Goal: Task Accomplishment & Management: Complete application form

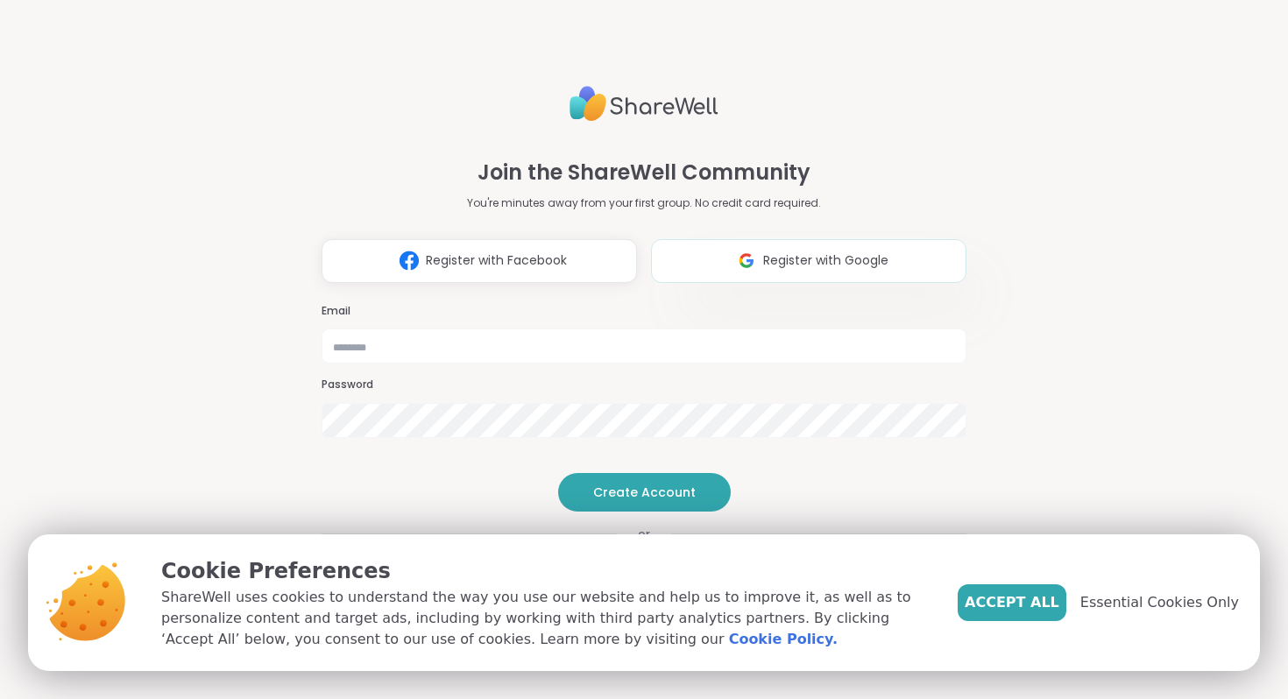
click at [715, 239] on button "Register with Google" at bounding box center [808, 261] width 315 height 44
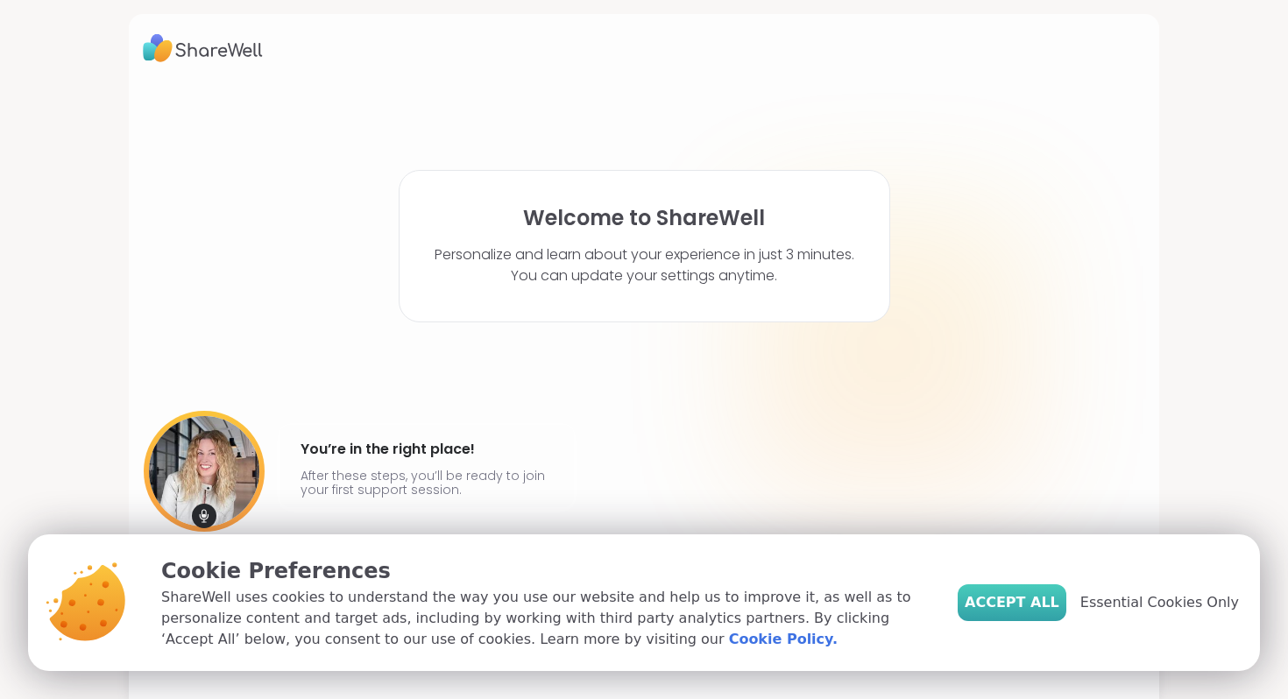
click at [1011, 600] on span "Accept All" at bounding box center [1011, 602] width 95 height 21
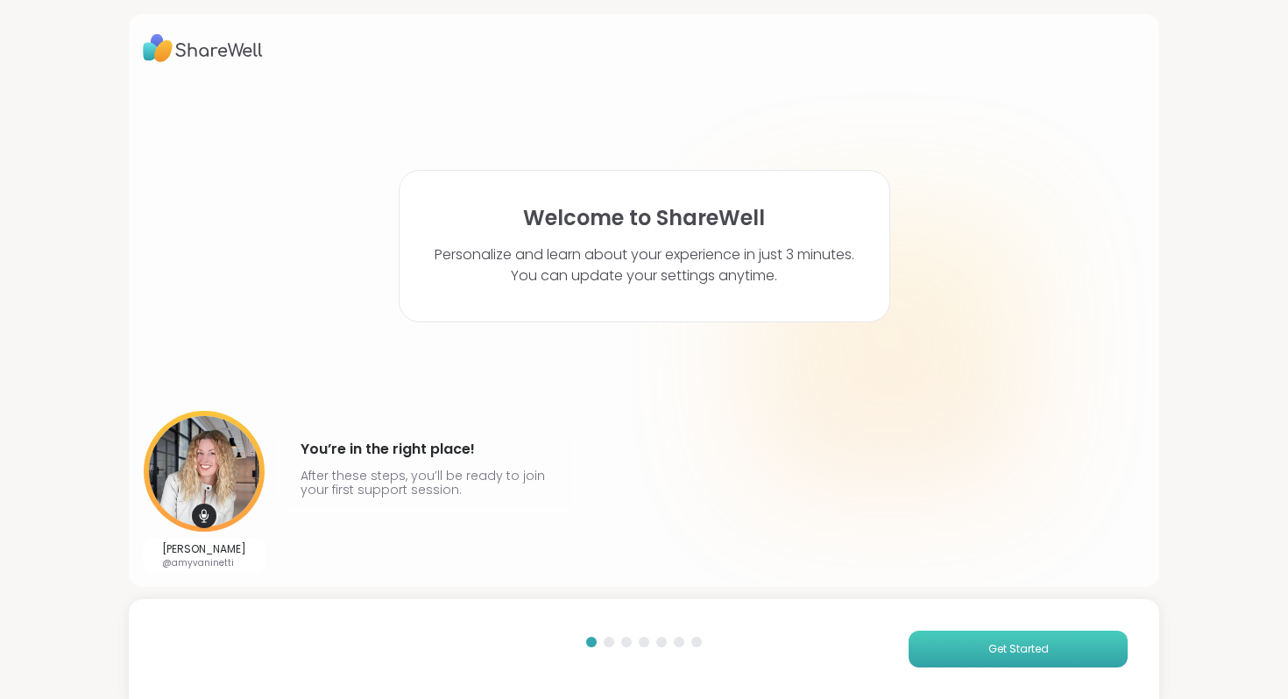
click at [982, 637] on button "Get Started" at bounding box center [1017, 649] width 219 height 37
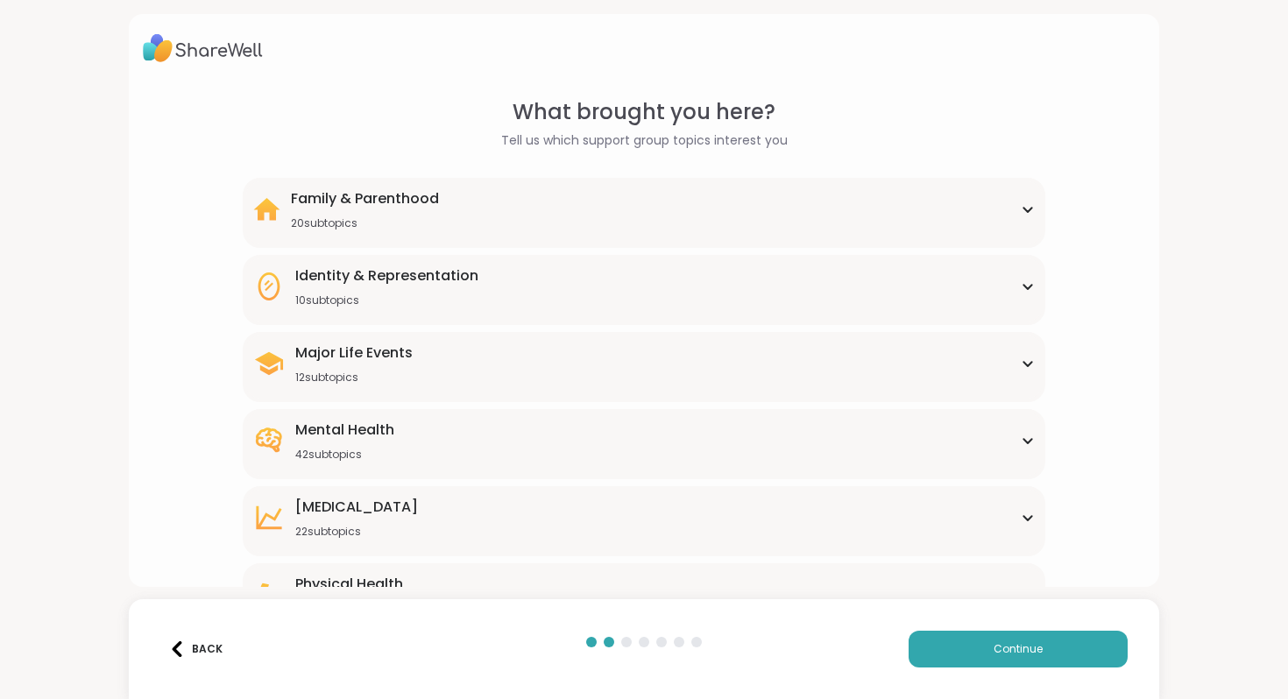
click at [189, 650] on div "Back" at bounding box center [195, 649] width 53 height 16
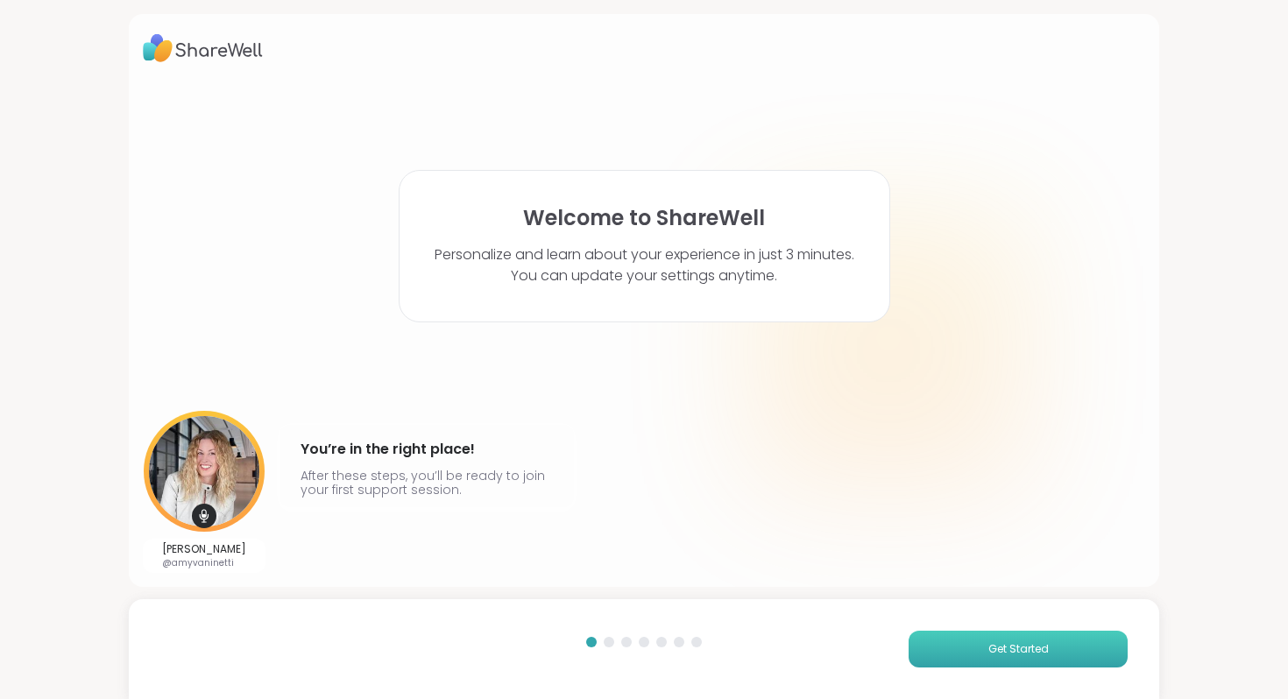
click at [919, 659] on button "Get Started" at bounding box center [1017, 649] width 219 height 37
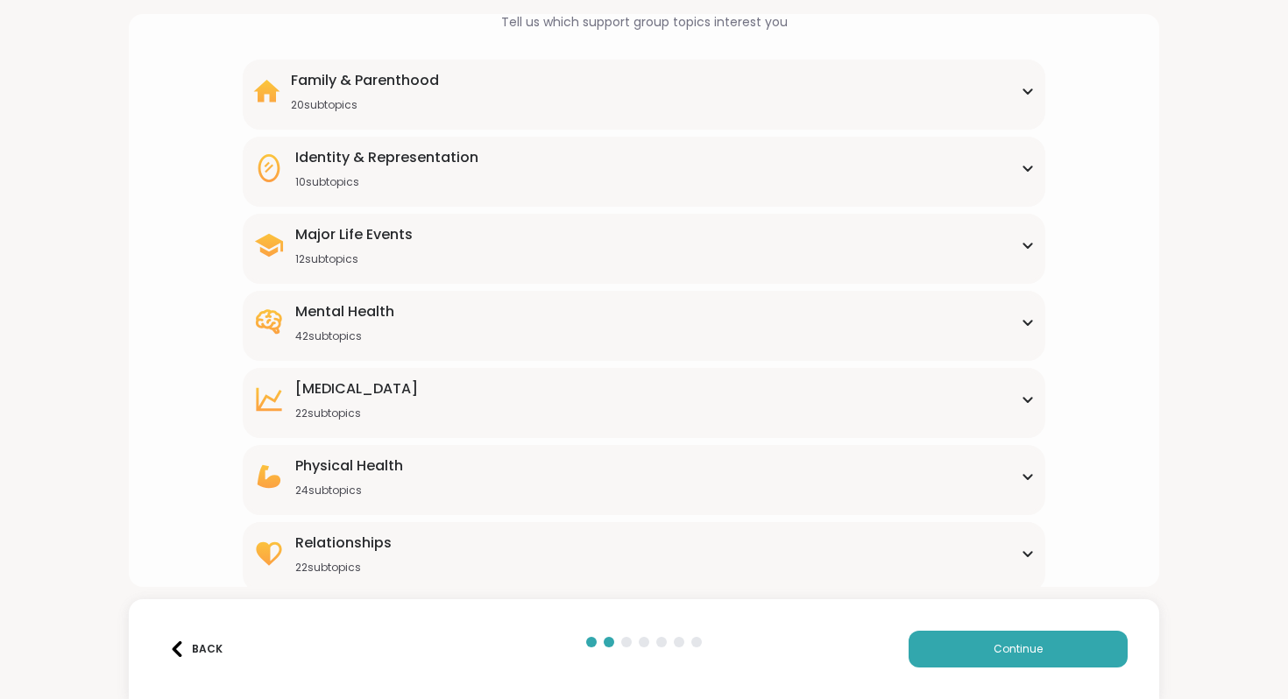
scroll to position [124, 0]
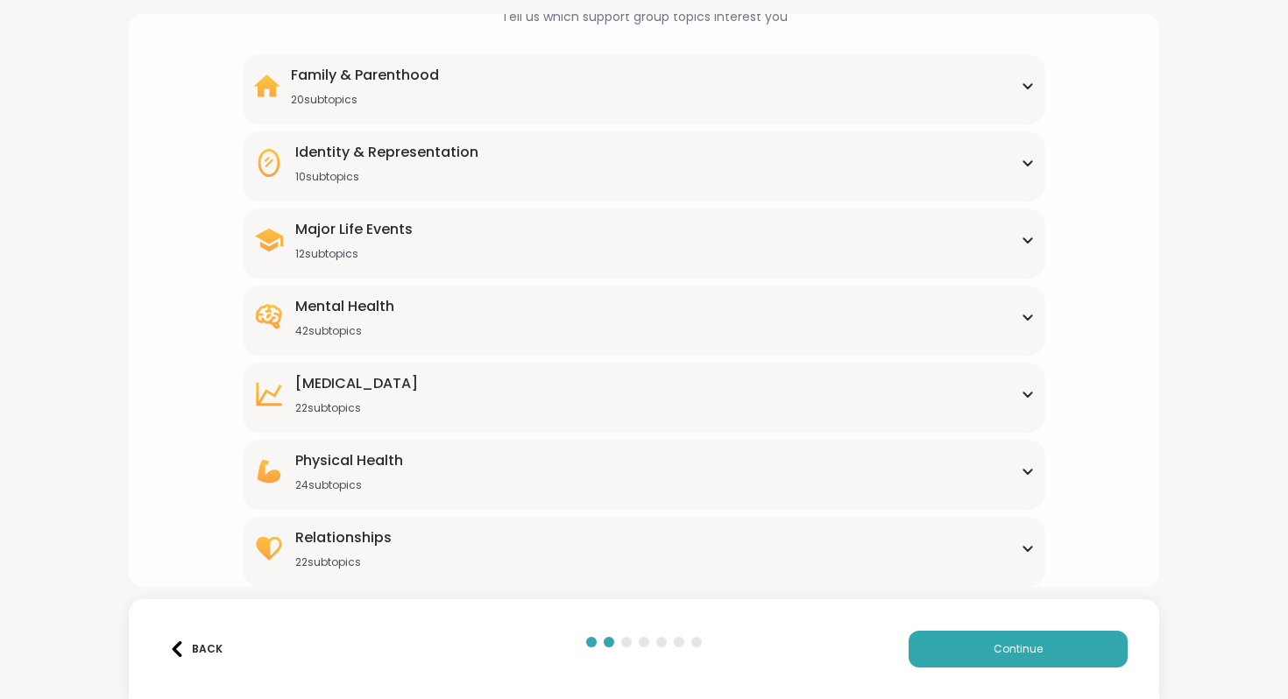
click at [790, 335] on div "Mental Health 42 subtopics" at bounding box center [643, 317] width 780 height 42
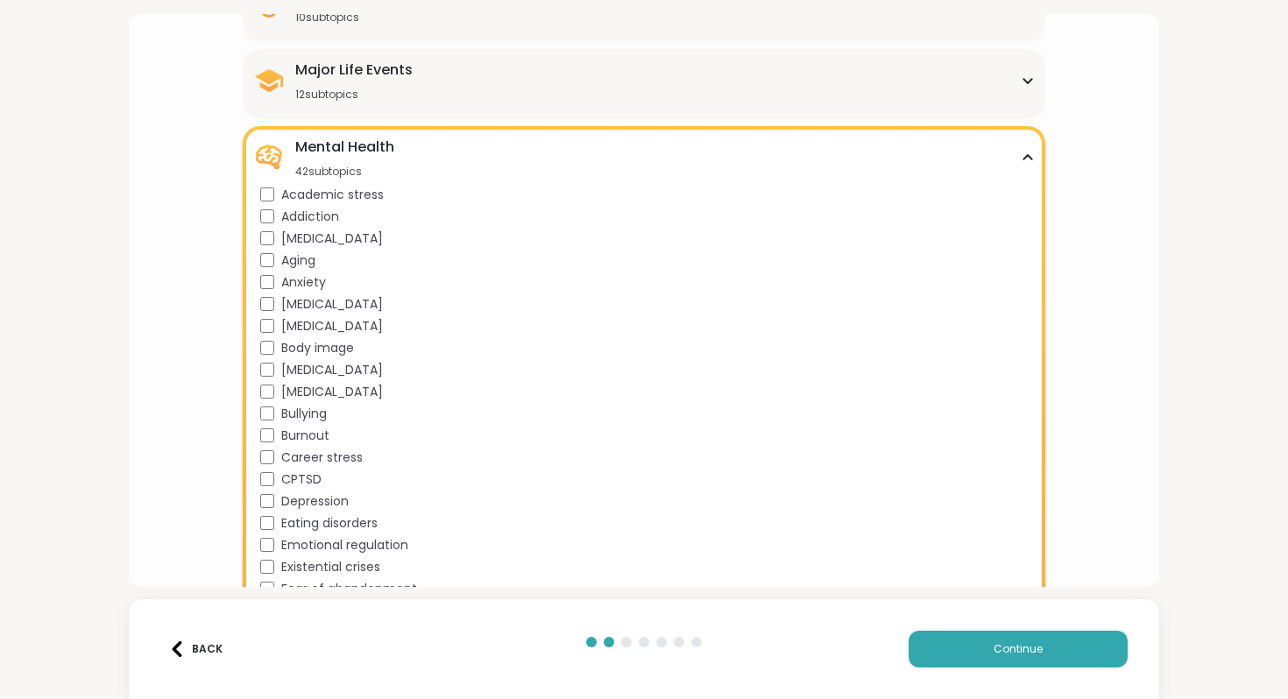
scroll to position [282, 0]
click at [928, 652] on button "Continue" at bounding box center [1017, 649] width 219 height 37
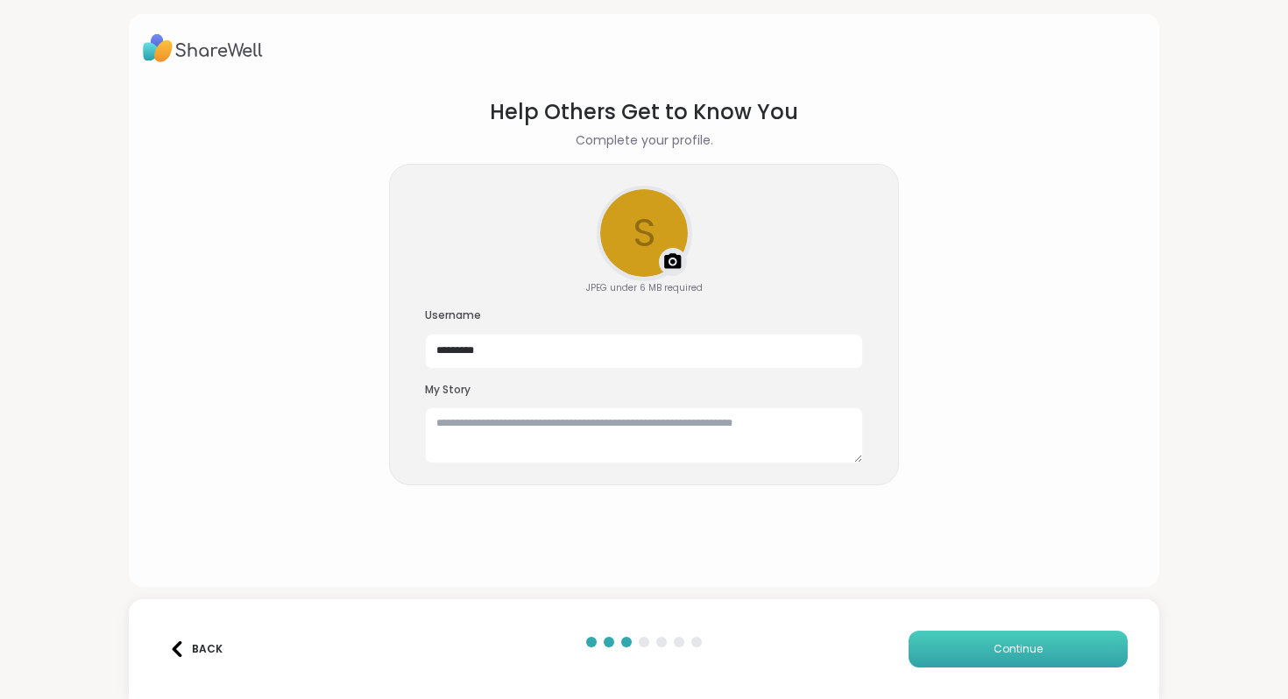
scroll to position [0, 0]
click at [660, 248] on div at bounding box center [673, 262] width 28 height 28
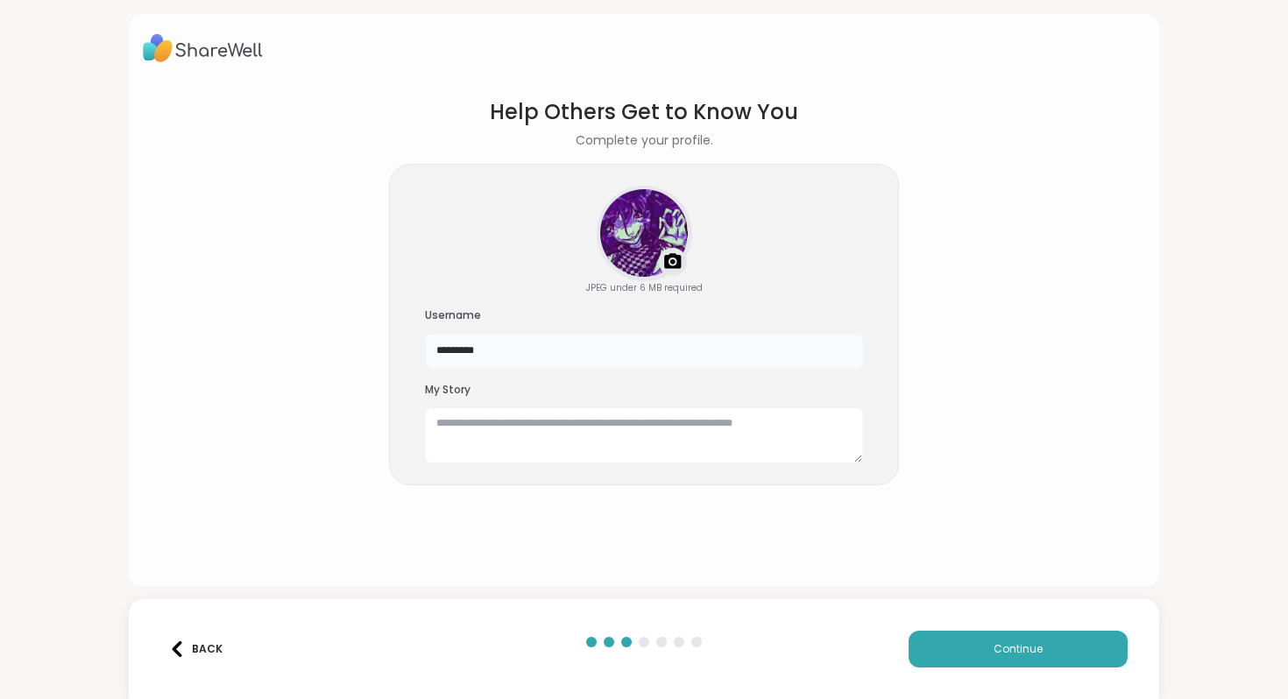
click at [706, 354] on input "*********" at bounding box center [644, 351] width 438 height 35
type input "*"
type input "***"
click at [662, 434] on textarea at bounding box center [644, 435] width 438 height 56
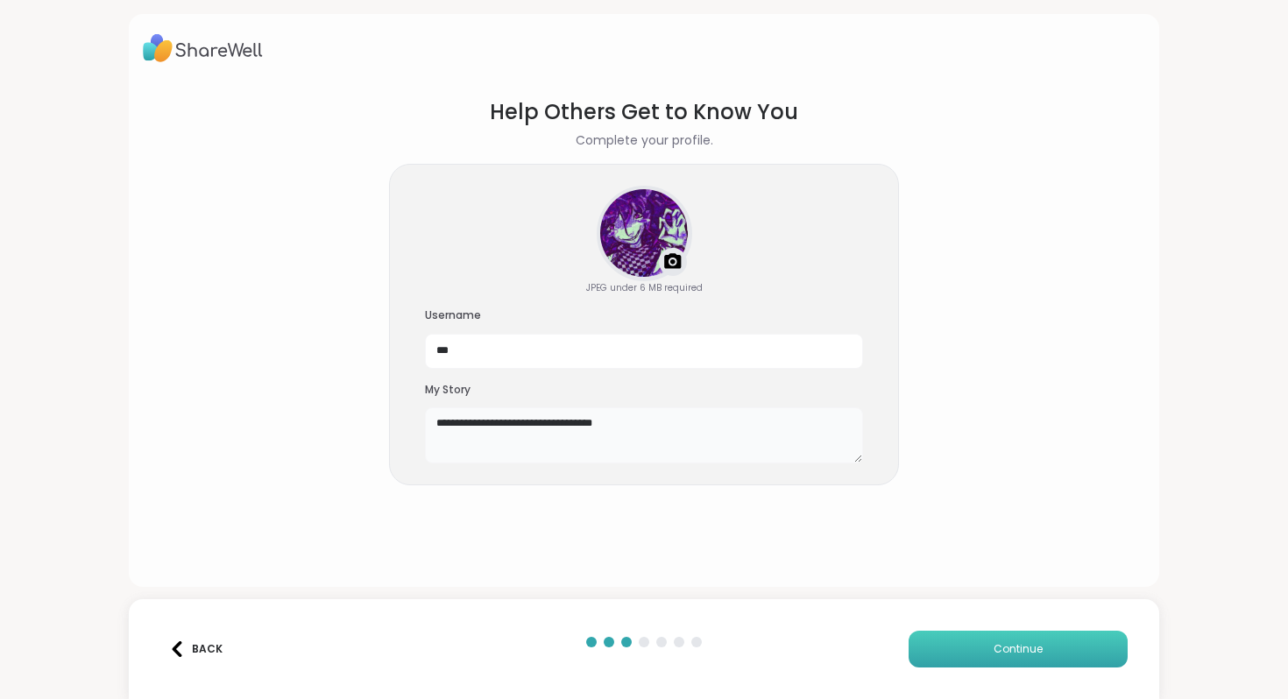
type textarea "**********"
click at [958, 650] on button "Continue" at bounding box center [1017, 649] width 219 height 37
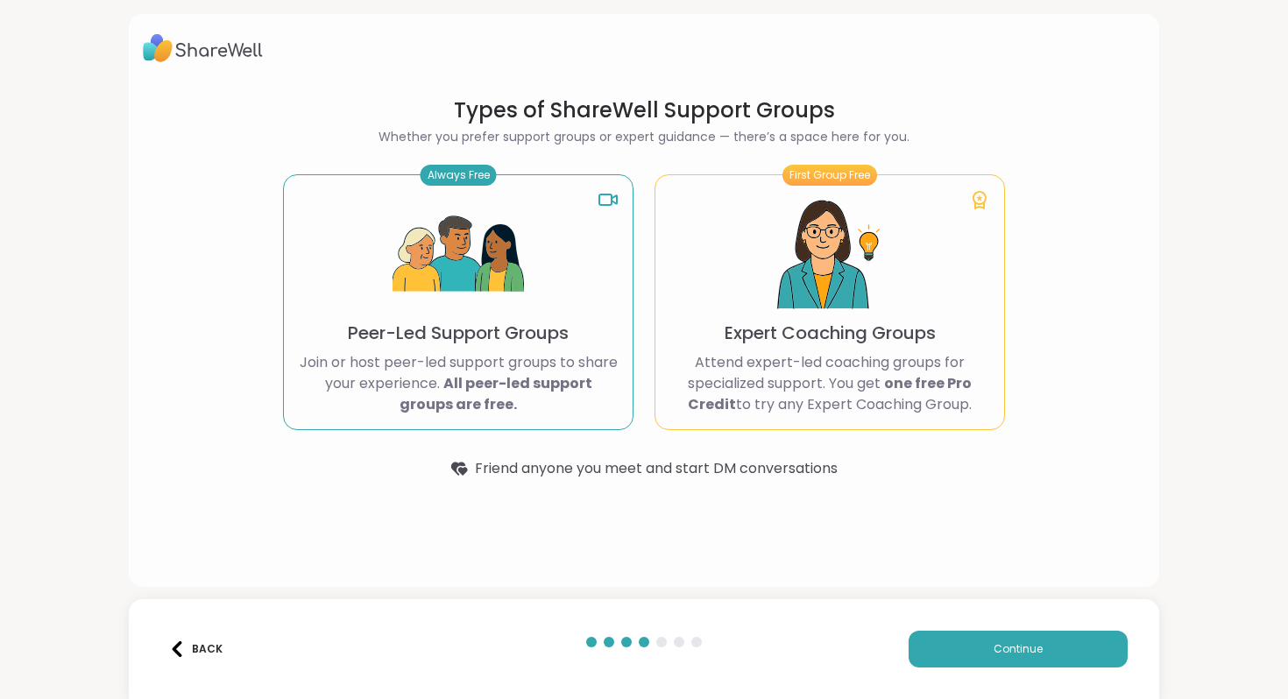
click at [703, 328] on div "First Group Free Expert Coaching Groups Attend expert-led coaching groups for s…" at bounding box center [829, 302] width 350 height 256
click at [576, 308] on div "Always Free Peer-Led Support Groups Join or host peer-led support groups to sha…" at bounding box center [458, 302] width 350 height 256
click at [953, 646] on button "Continue" at bounding box center [1017, 649] width 219 height 37
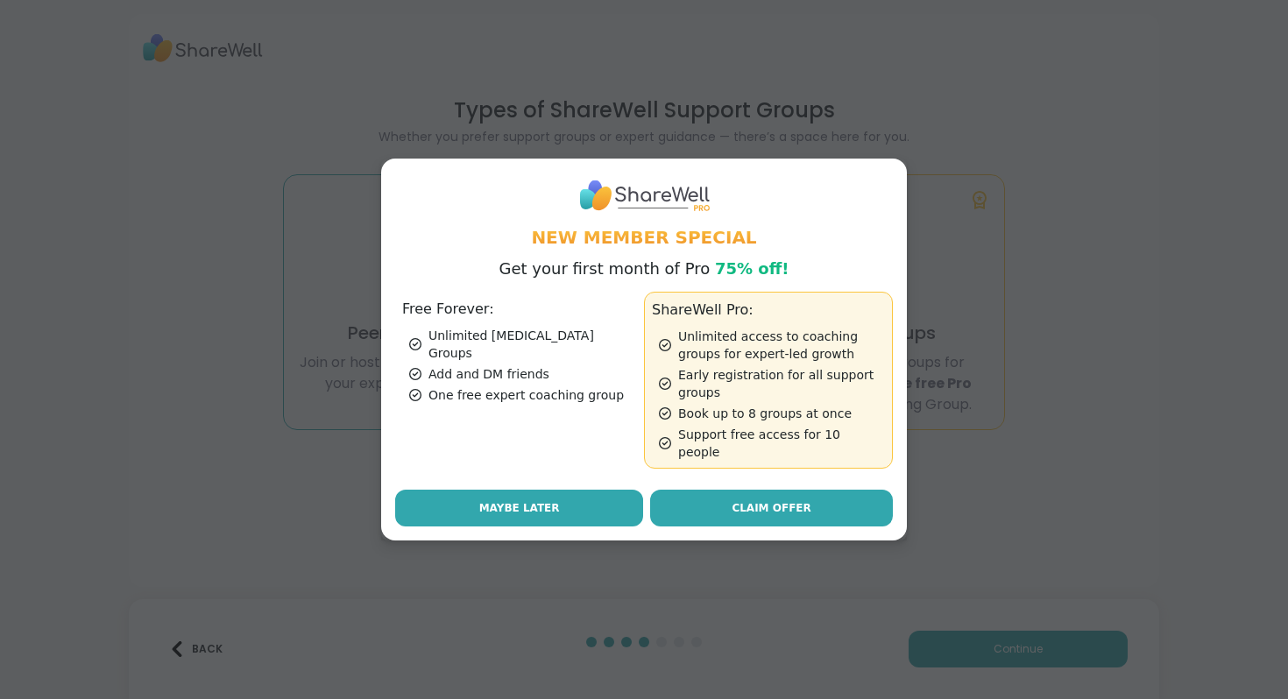
click at [581, 494] on button "Maybe Later" at bounding box center [519, 508] width 248 height 37
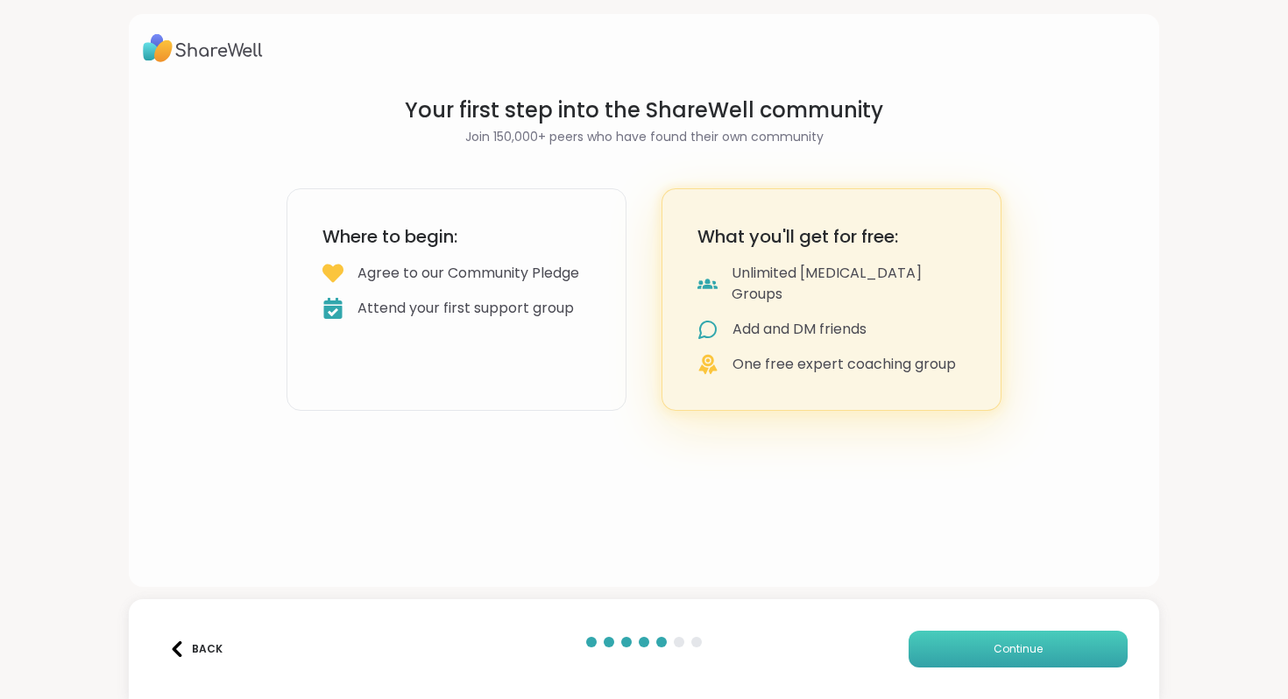
click at [987, 657] on button "Continue" at bounding box center [1017, 649] width 219 height 37
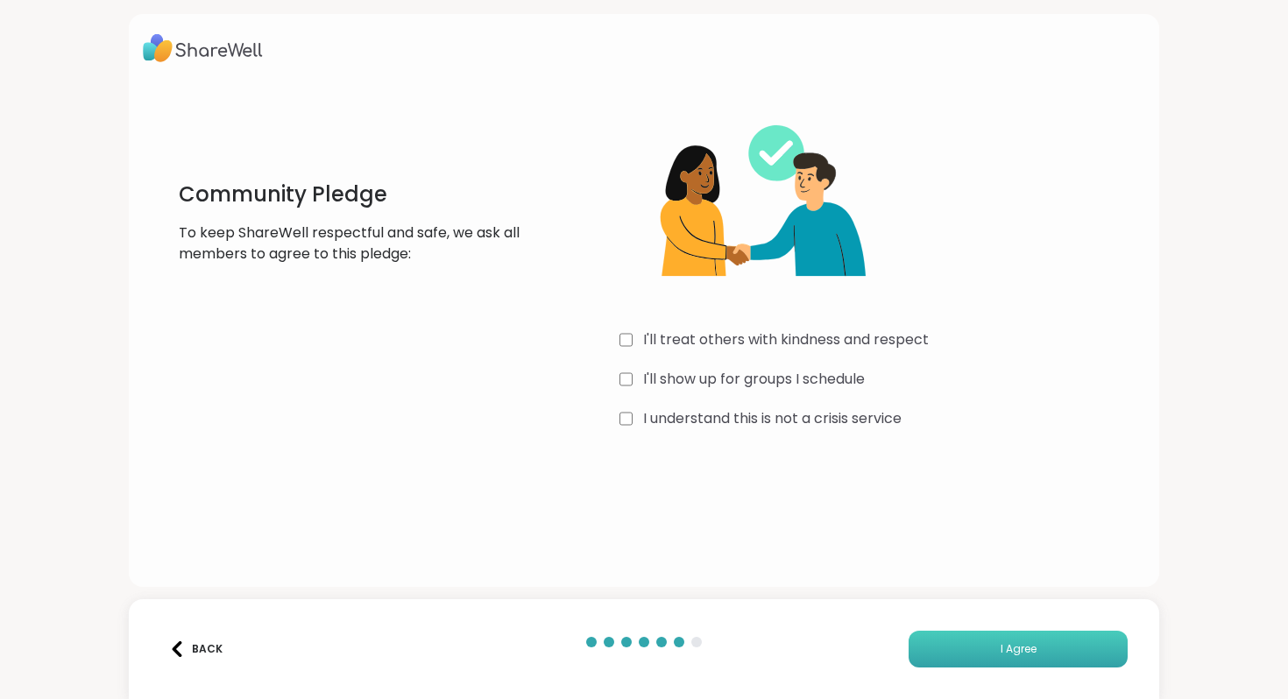
click at [934, 642] on button "I Agree" at bounding box center [1017, 649] width 219 height 37
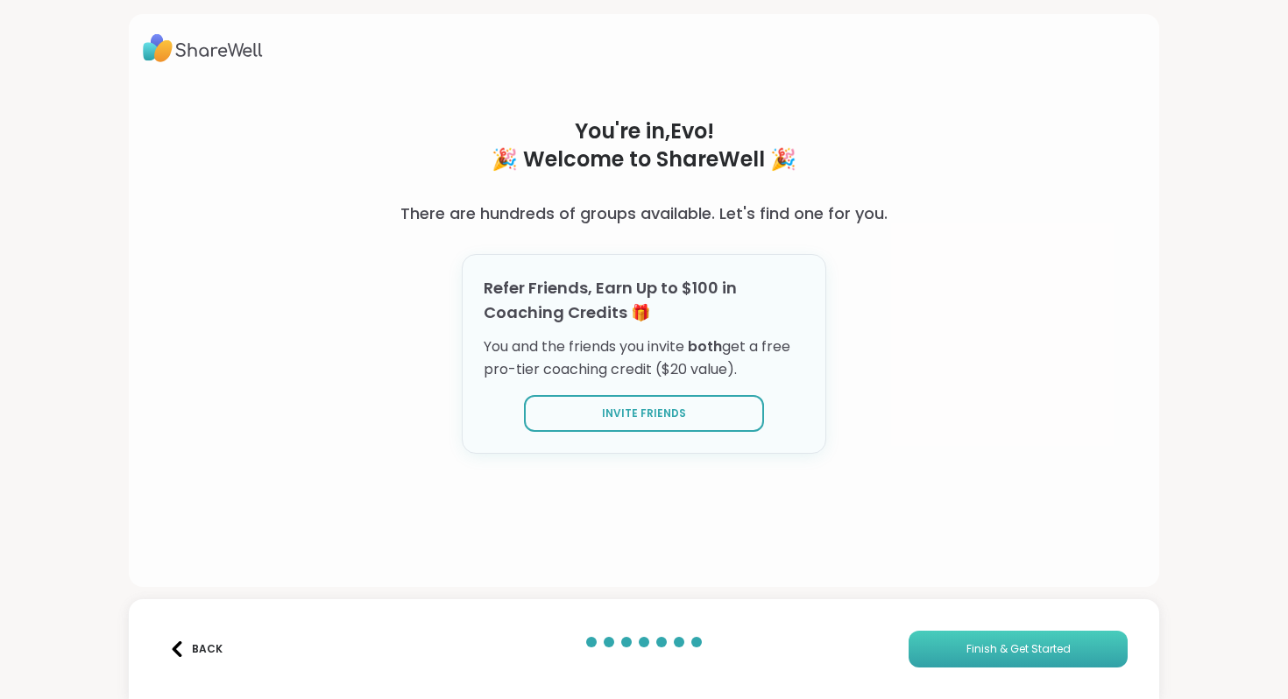
click at [932, 641] on button "Finish & Get Started" at bounding box center [1017, 649] width 219 height 37
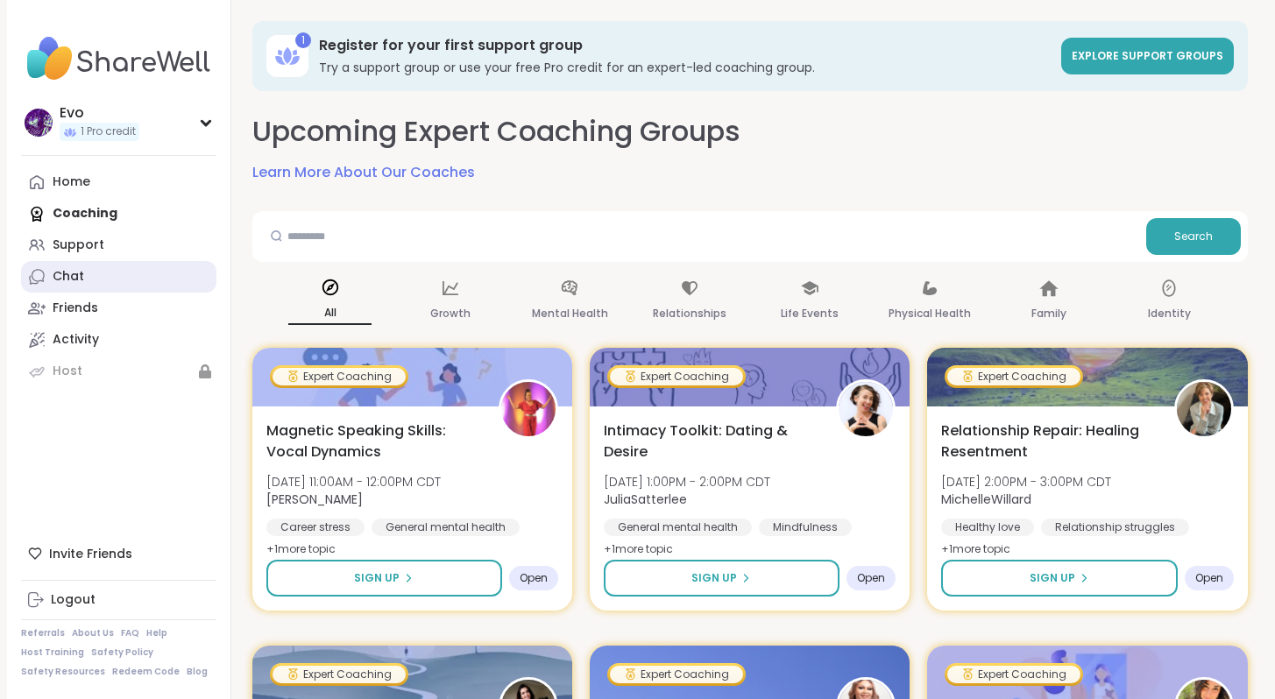
click at [99, 279] on link "Chat" at bounding box center [118, 277] width 195 height 32
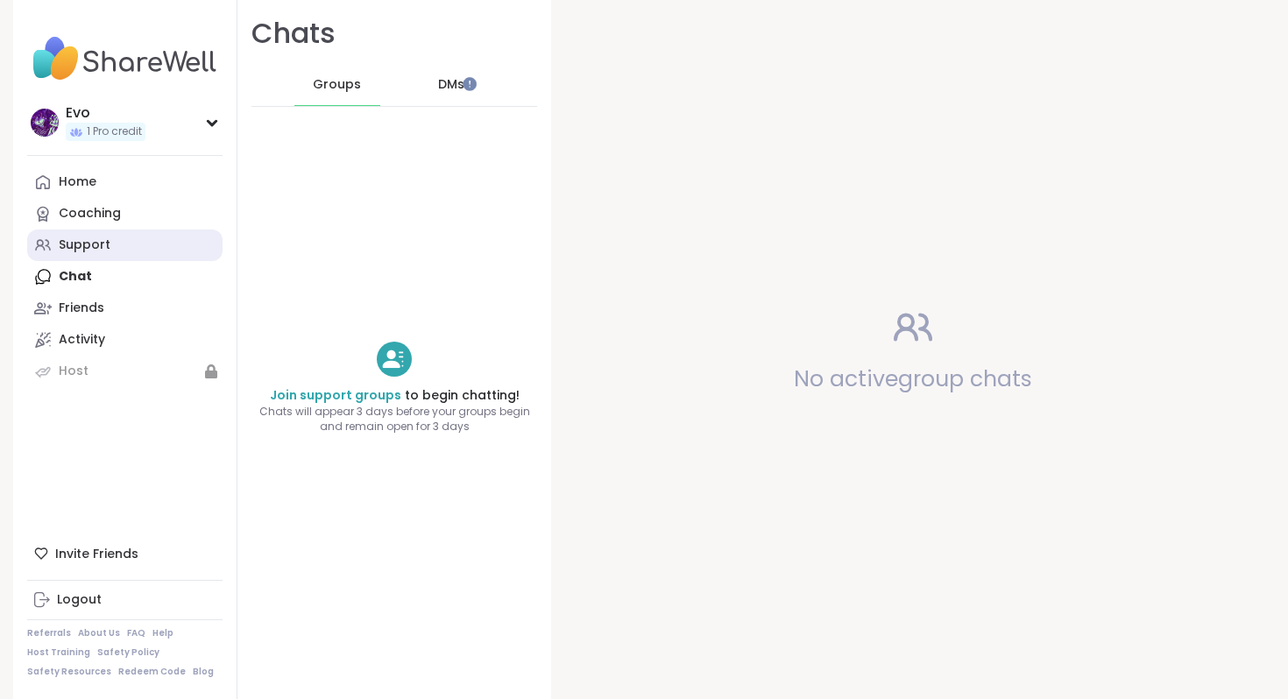
click at [115, 246] on link "Support" at bounding box center [124, 245] width 195 height 32
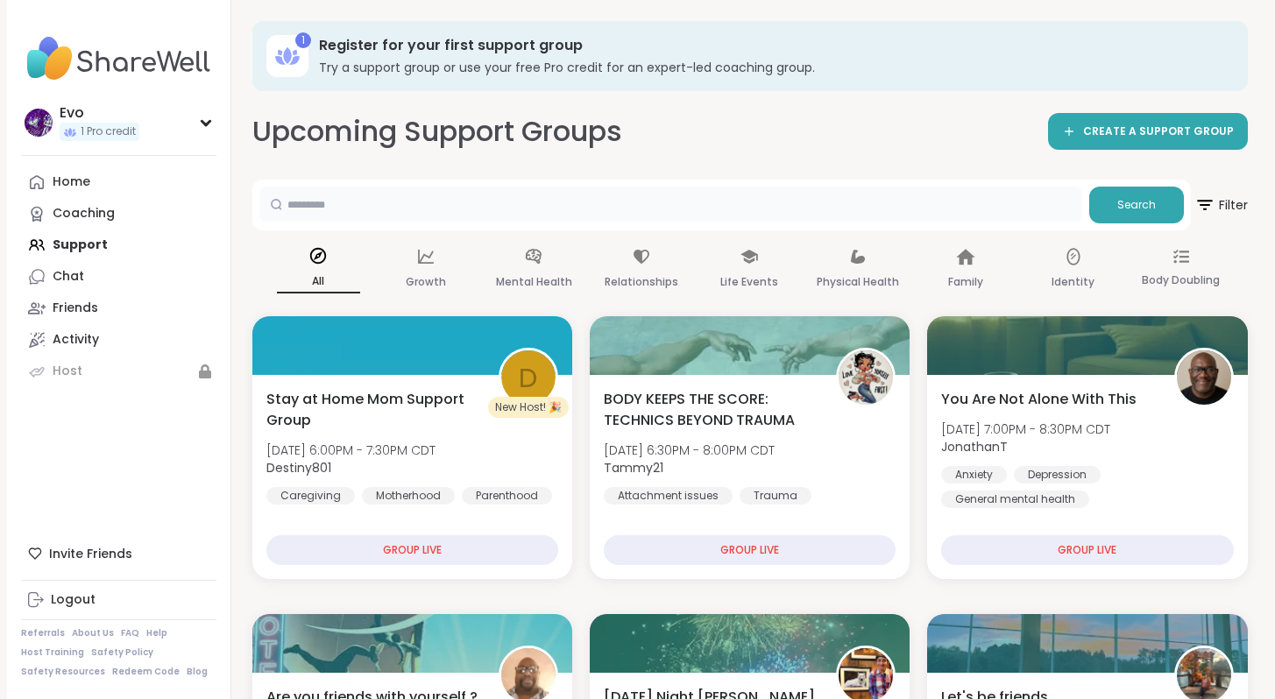
click at [423, 219] on input "text" at bounding box center [670, 204] width 823 height 35
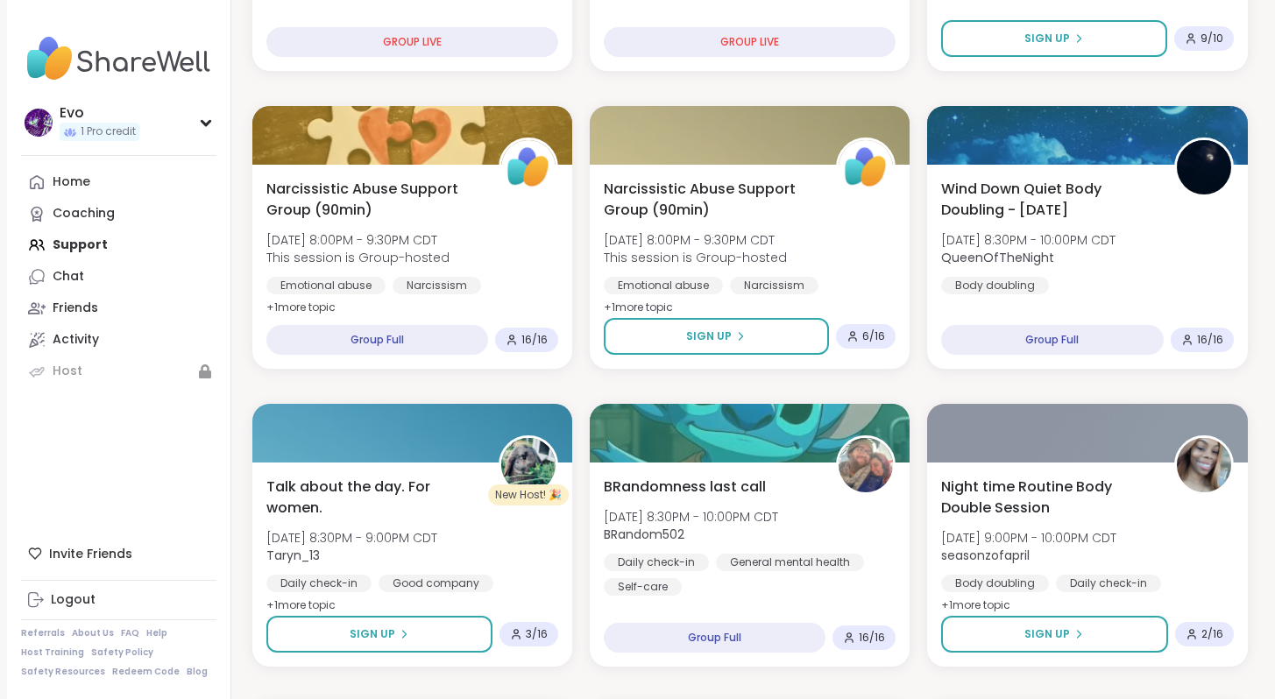
scroll to position [877, 0]
